Goal: Navigation & Orientation: Find specific page/section

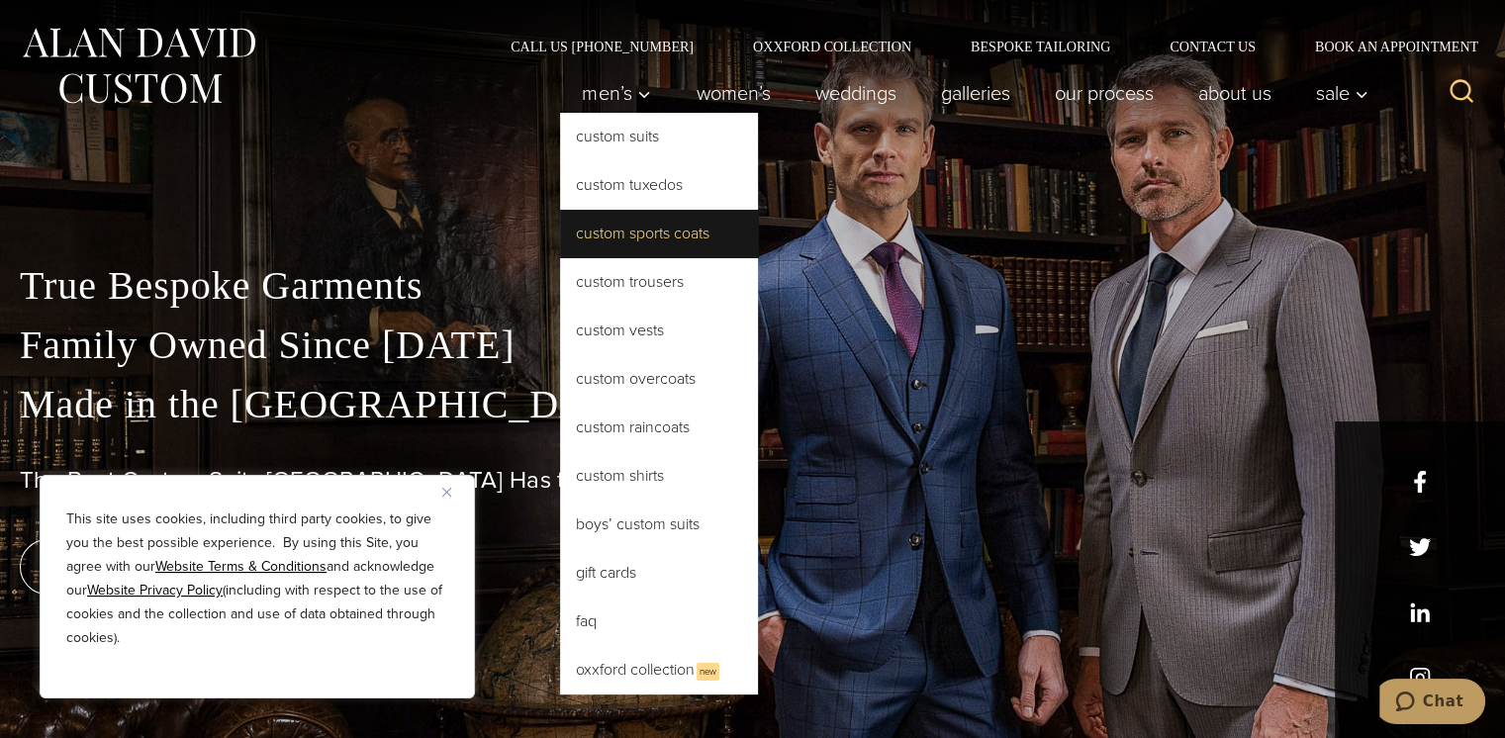
click at [622, 238] on link "Custom Sports Coats" at bounding box center [659, 234] width 198 height 48
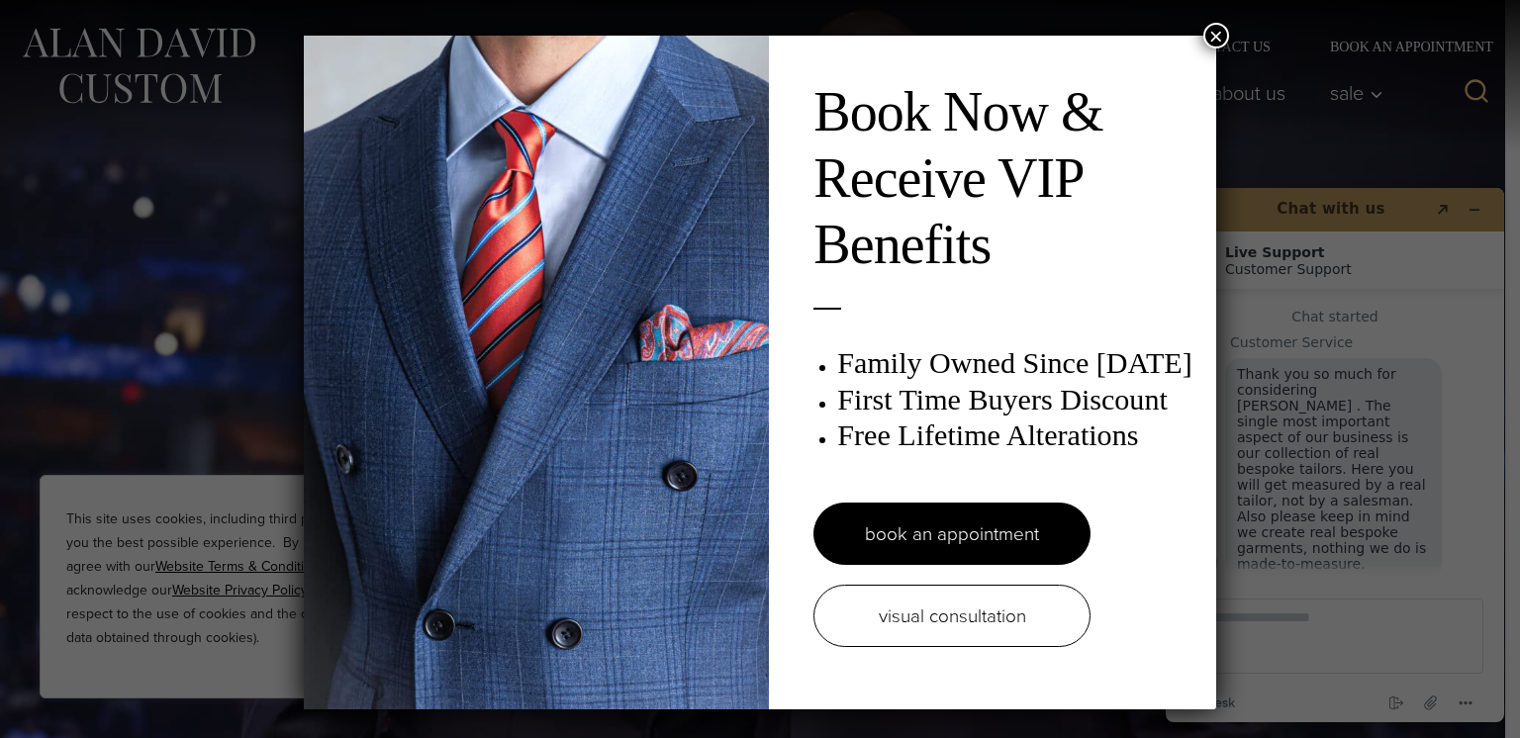
click at [1221, 32] on button "×" at bounding box center [1217, 36] width 26 height 26
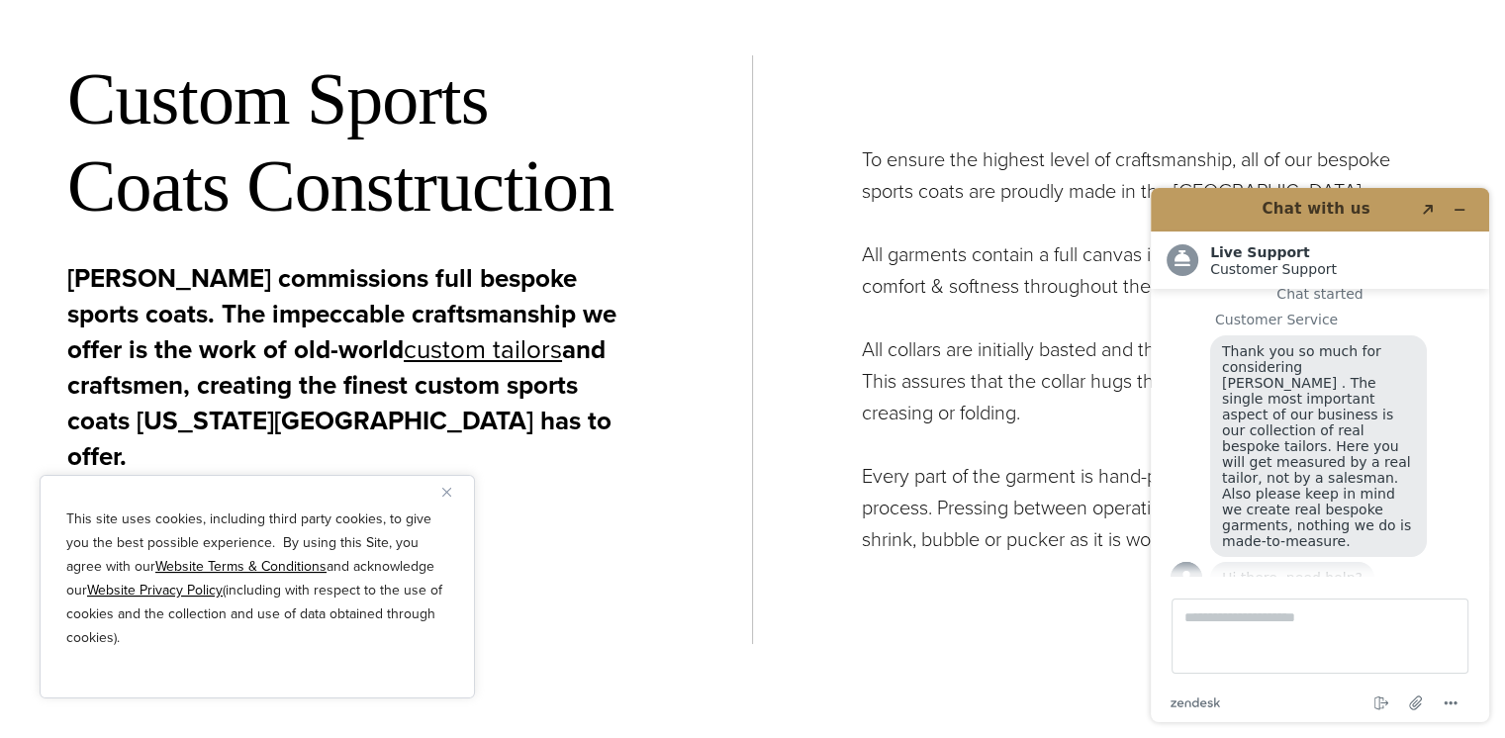
scroll to position [7225, 0]
